Goal: Task Accomplishment & Management: Complete application form

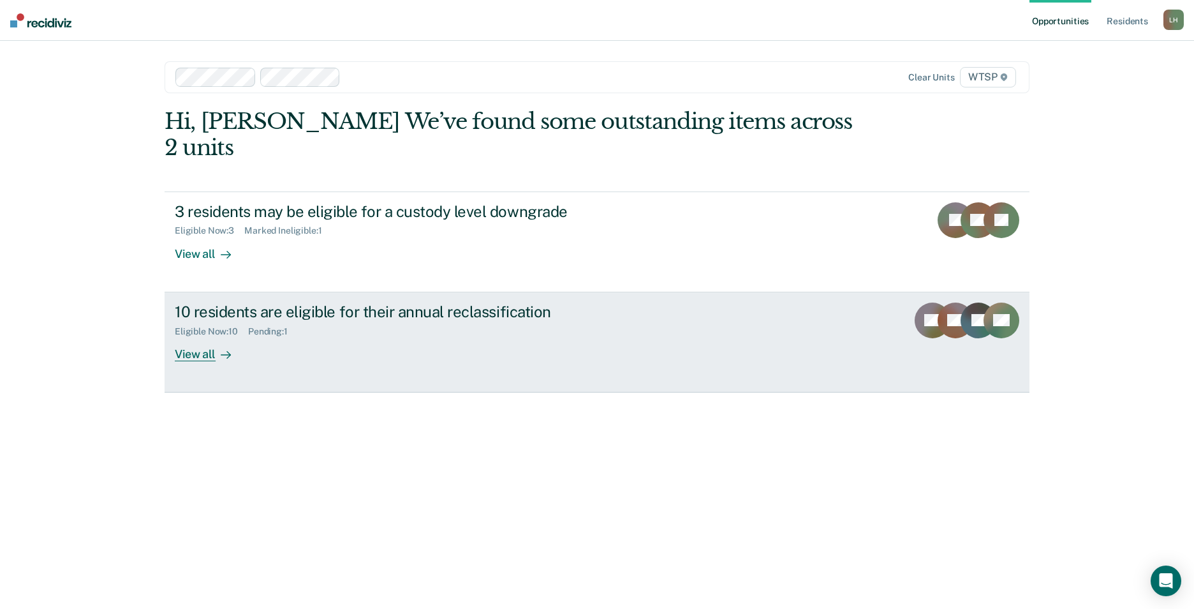
click at [198, 336] on div "View all" at bounding box center [210, 348] width 71 height 25
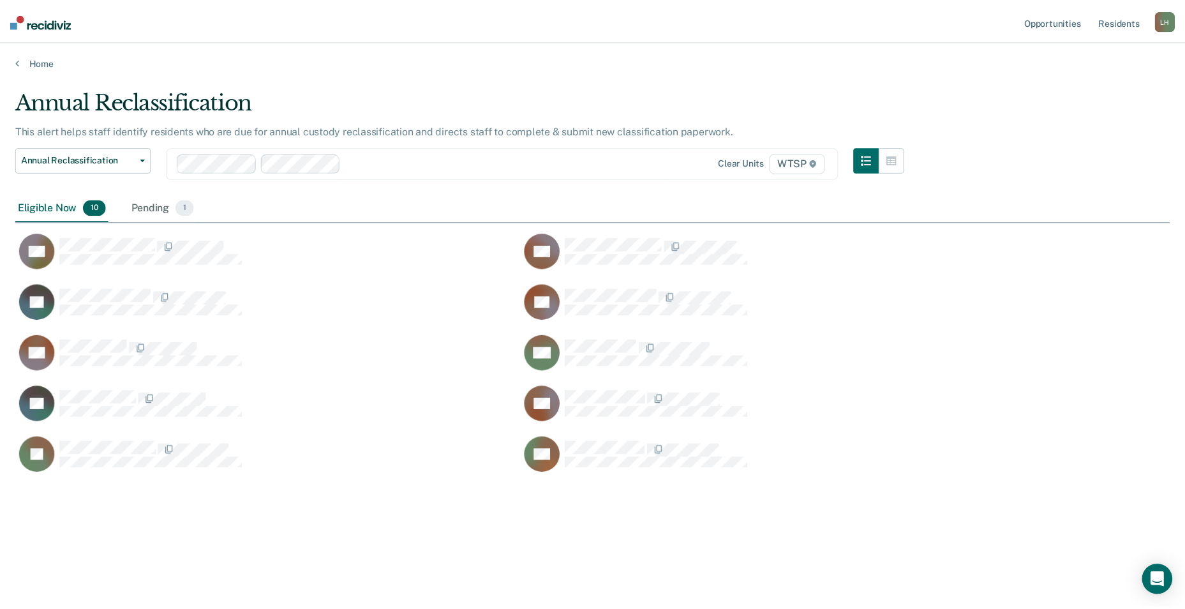
scroll to position [415, 1154]
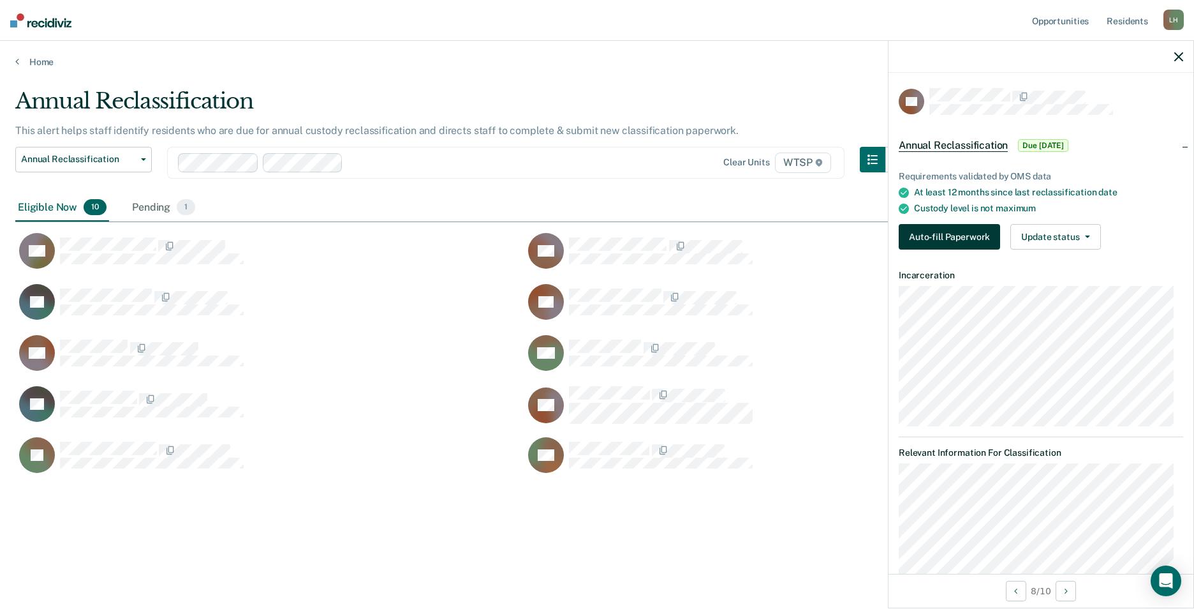
click at [930, 241] on button "Auto-fill Paperwork" at bounding box center [949, 237] width 101 height 26
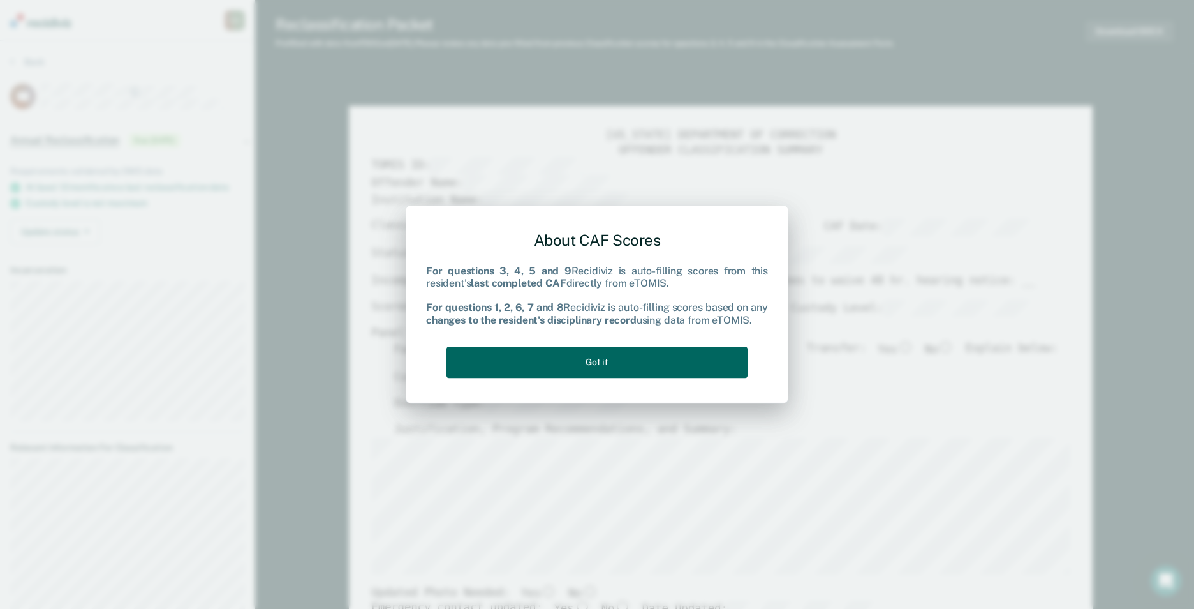
click at [636, 367] on button "Got it" at bounding box center [597, 361] width 301 height 31
type textarea "x"
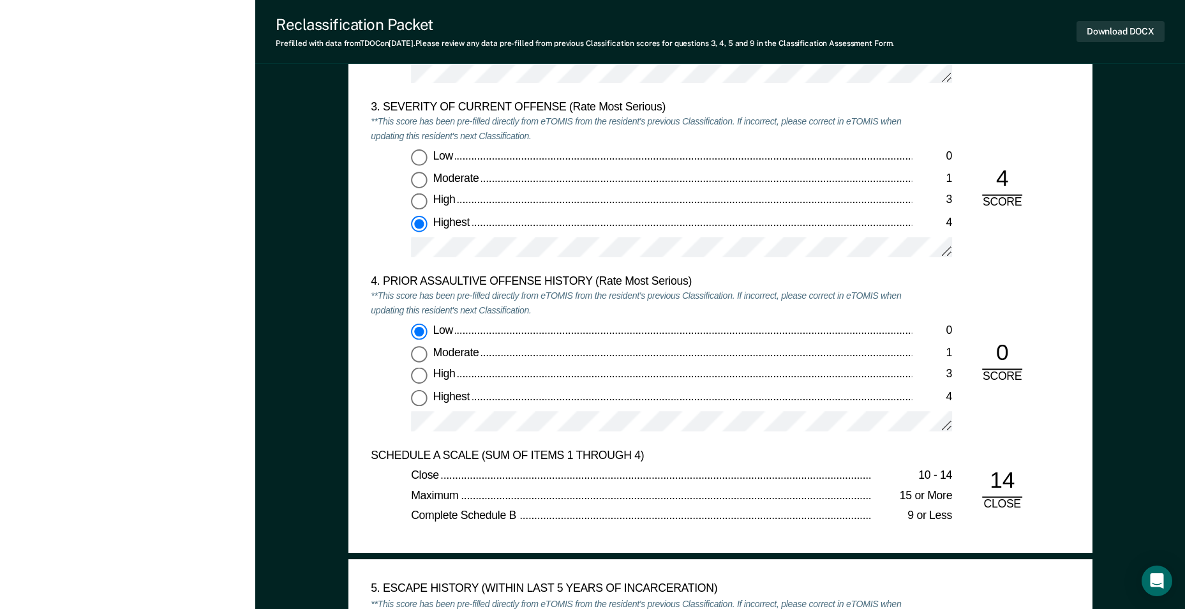
scroll to position [1531, 0]
